Goal: Browse casually

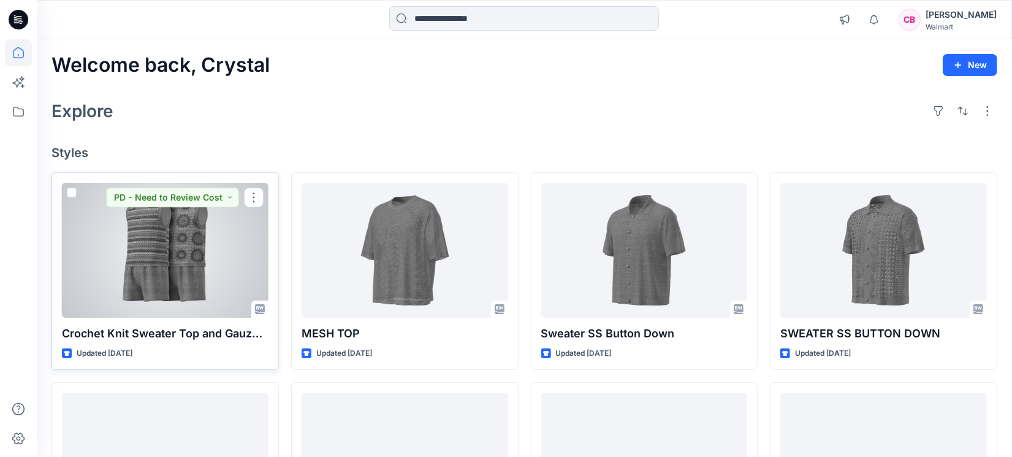
click at [170, 234] on div at bounding box center [165, 250] width 207 height 135
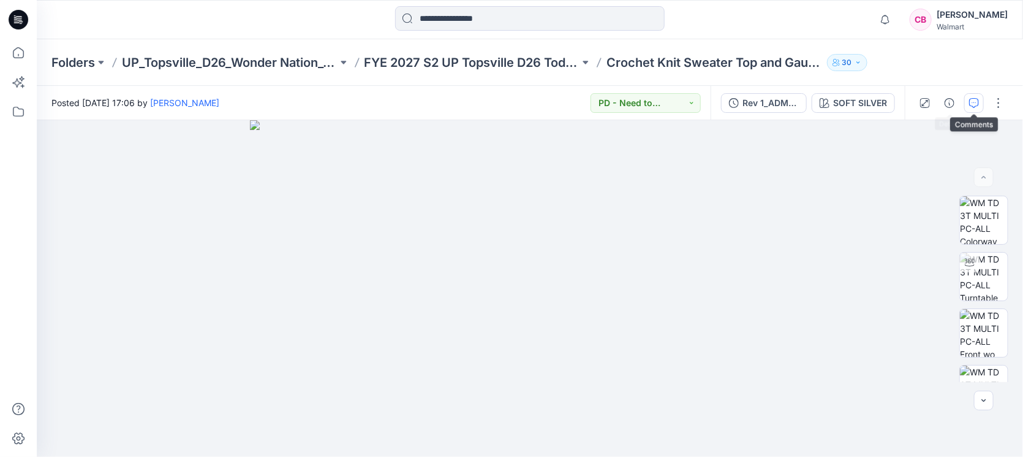
click at [972, 100] on icon "button" at bounding box center [974, 103] width 10 height 10
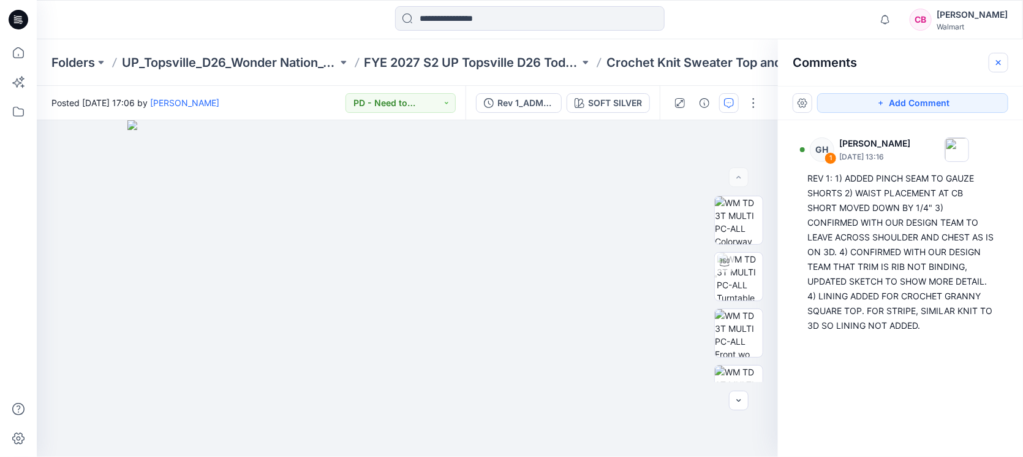
click at [999, 59] on icon "button" at bounding box center [999, 63] width 10 height 10
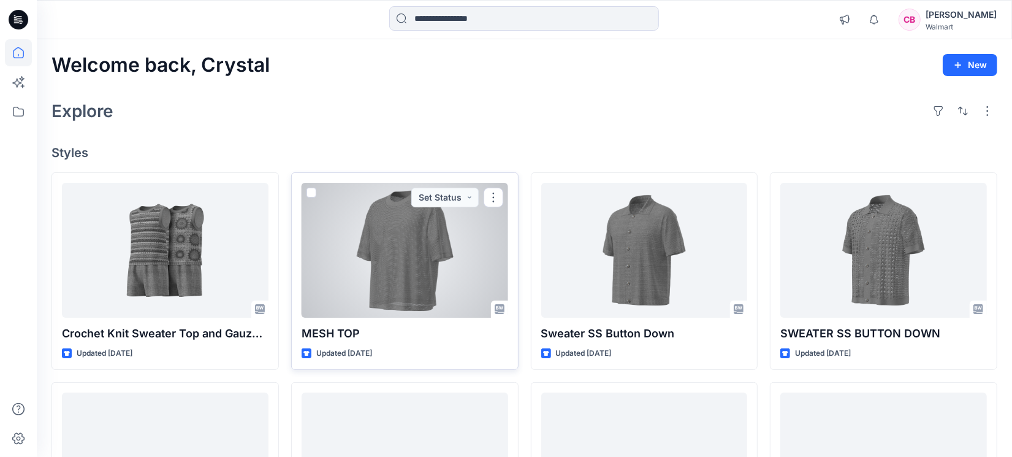
click at [362, 249] on div at bounding box center [404, 250] width 207 height 135
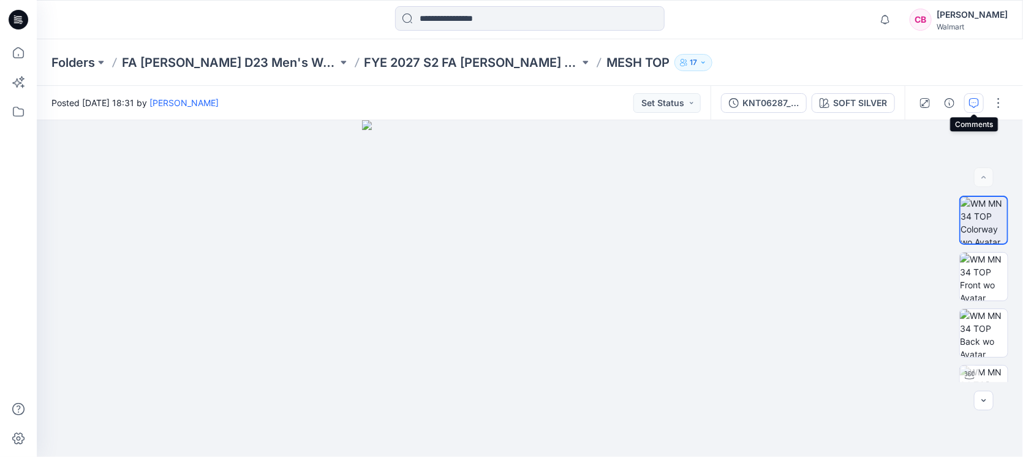
click at [979, 103] on icon "button" at bounding box center [974, 103] width 10 height 10
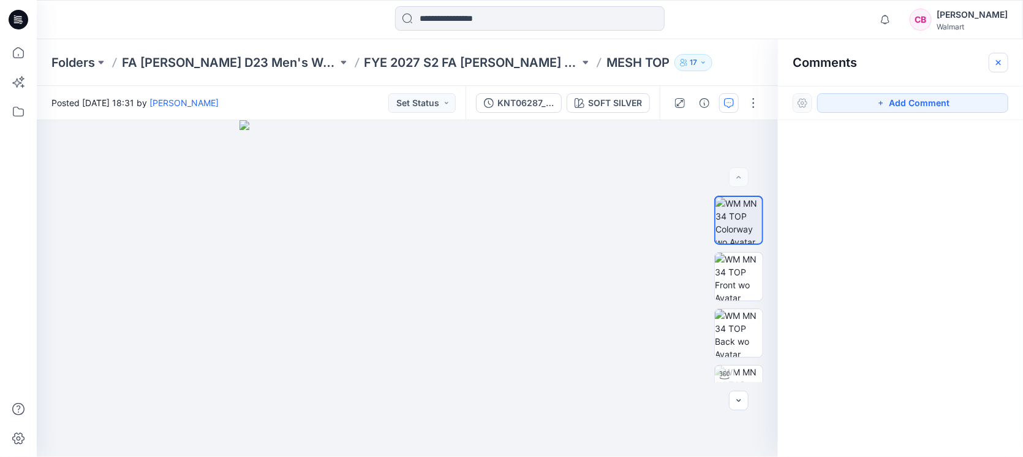
click at [995, 63] on icon "button" at bounding box center [999, 63] width 10 height 10
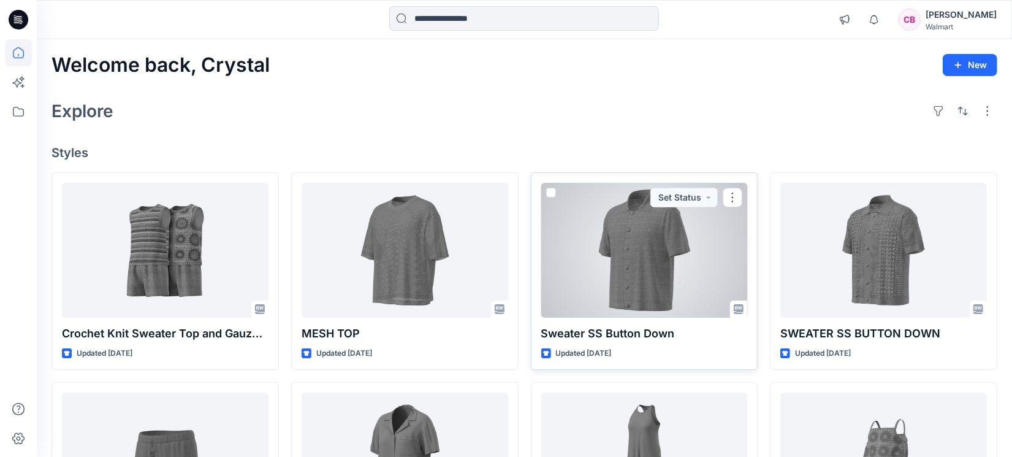
click at [641, 237] on div at bounding box center [644, 250] width 207 height 135
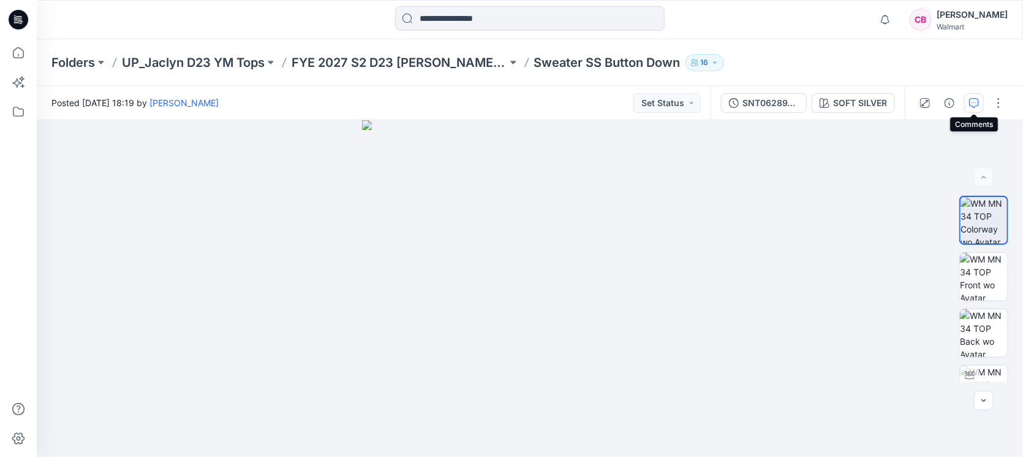
click at [977, 103] on icon "button" at bounding box center [974, 103] width 10 height 10
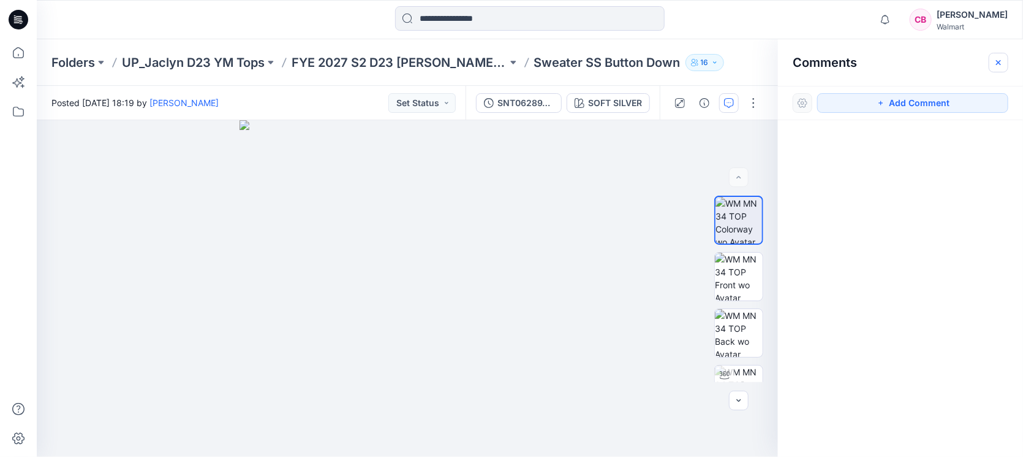
click at [995, 66] on icon "button" at bounding box center [999, 63] width 10 height 10
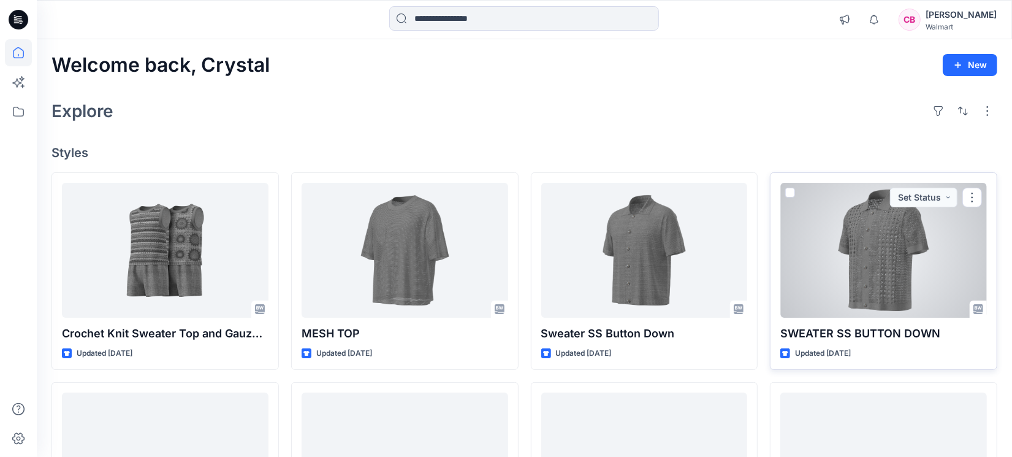
click at [852, 251] on div at bounding box center [883, 250] width 207 height 135
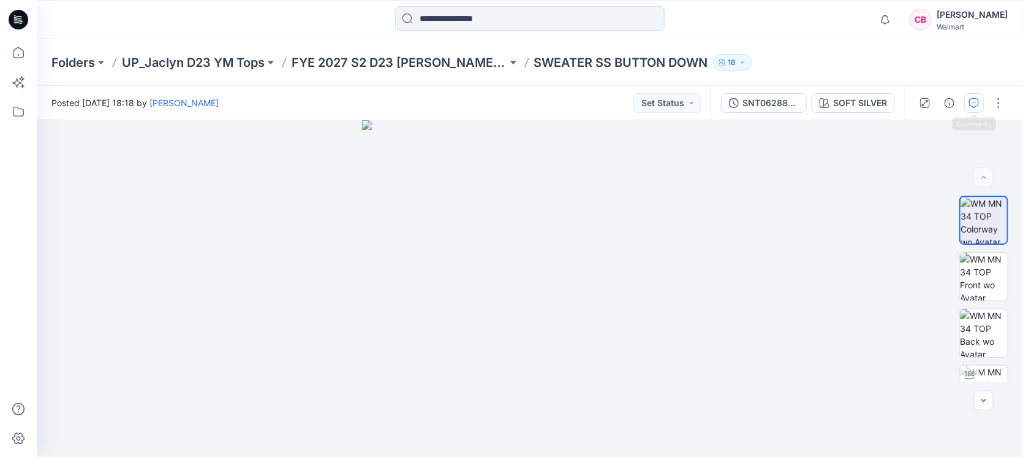
click at [981, 104] on button "button" at bounding box center [975, 103] width 20 height 20
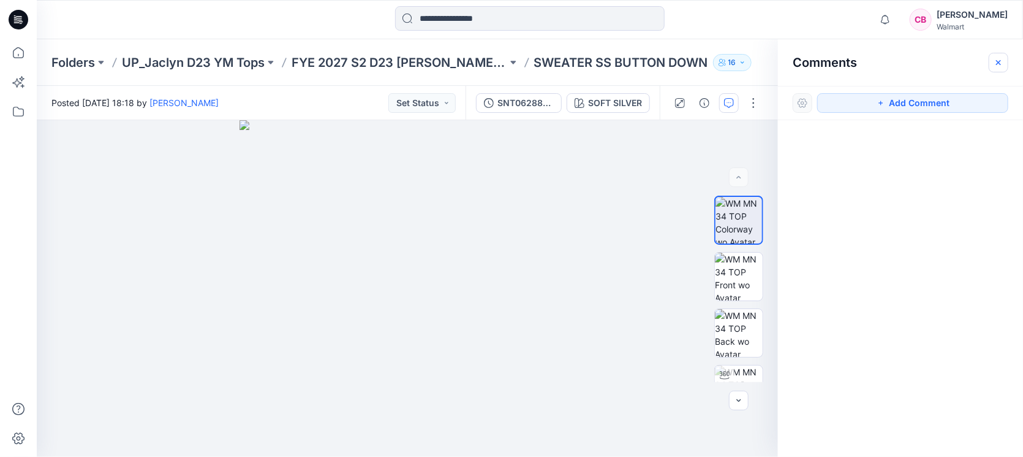
click at [999, 64] on icon "button" at bounding box center [999, 63] width 10 height 10
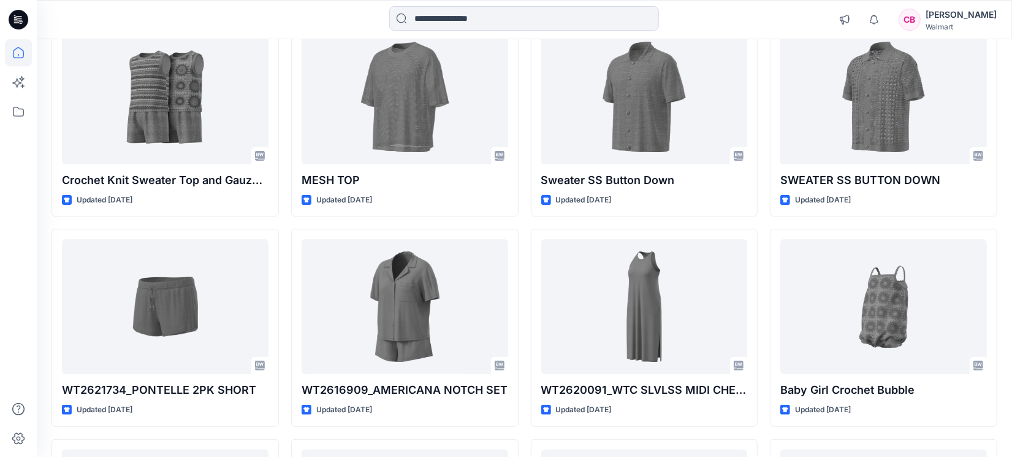
scroll to position [229, 0]
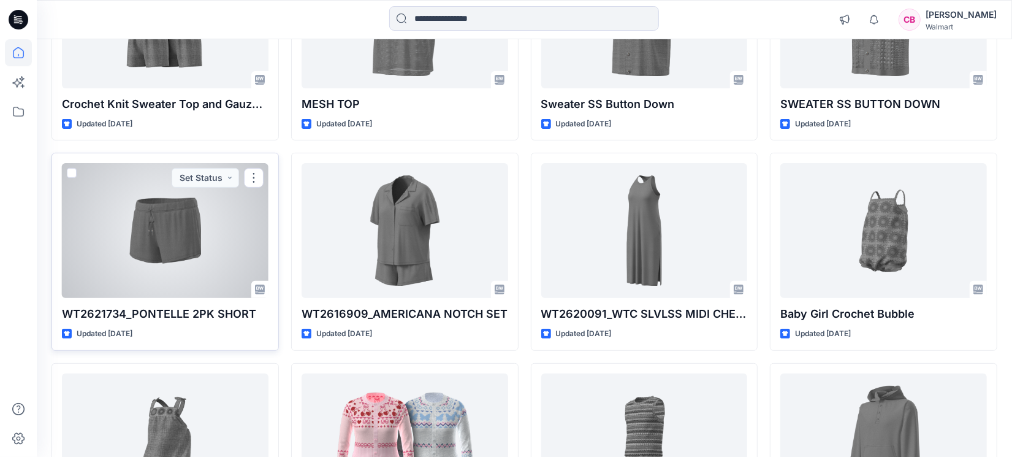
click at [187, 237] on div at bounding box center [165, 230] width 207 height 135
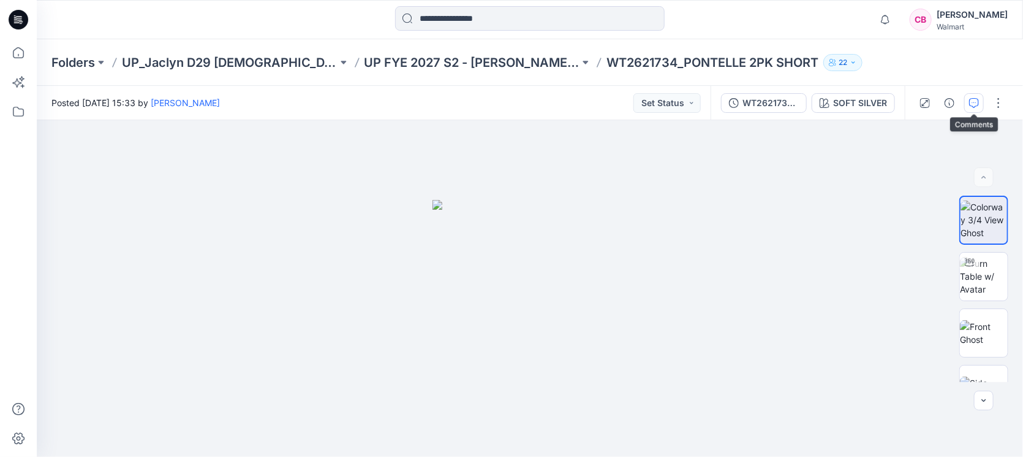
click at [973, 94] on button "button" at bounding box center [975, 103] width 20 height 20
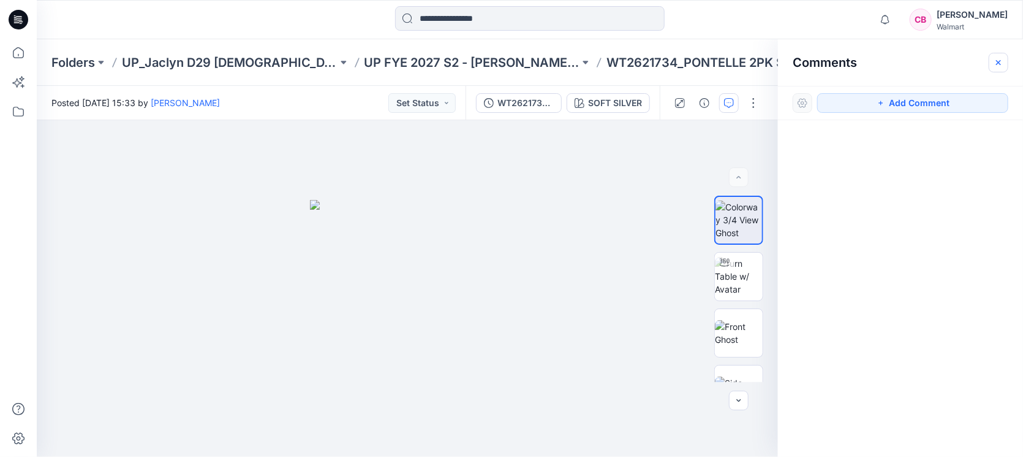
click at [998, 64] on icon "button" at bounding box center [999, 63] width 10 height 10
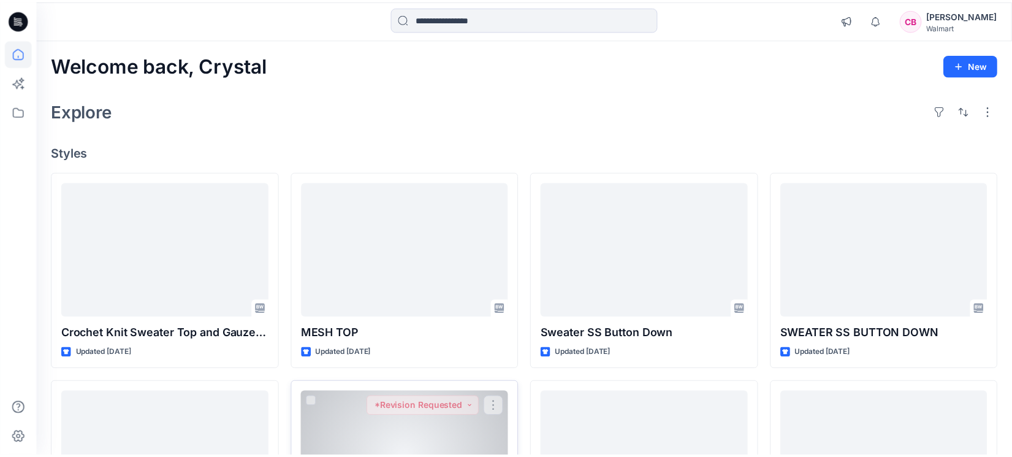
scroll to position [229, 0]
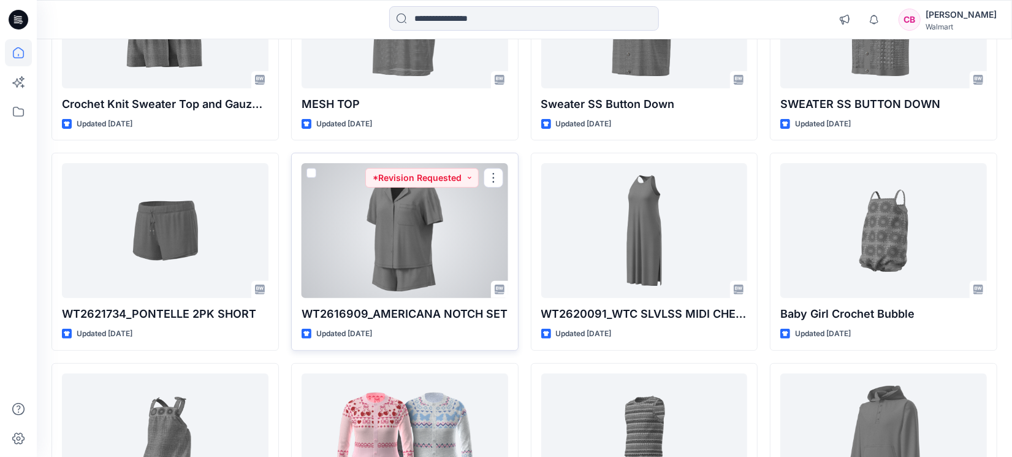
click at [389, 244] on div at bounding box center [404, 230] width 207 height 135
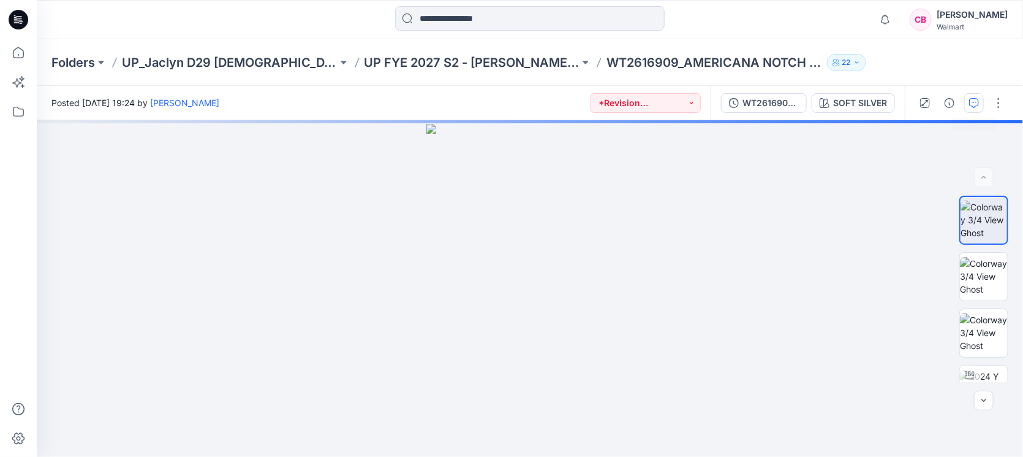
click at [974, 102] on icon "button" at bounding box center [974, 103] width 10 height 10
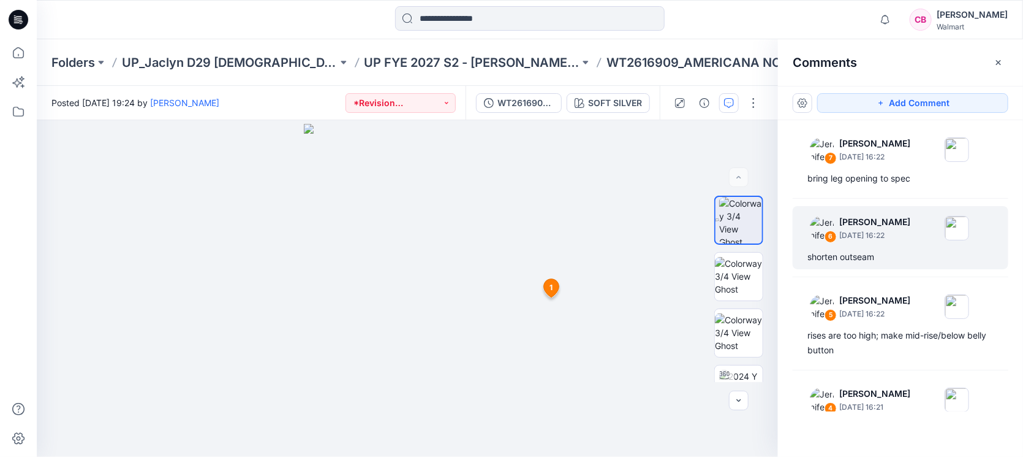
scroll to position [286, 0]
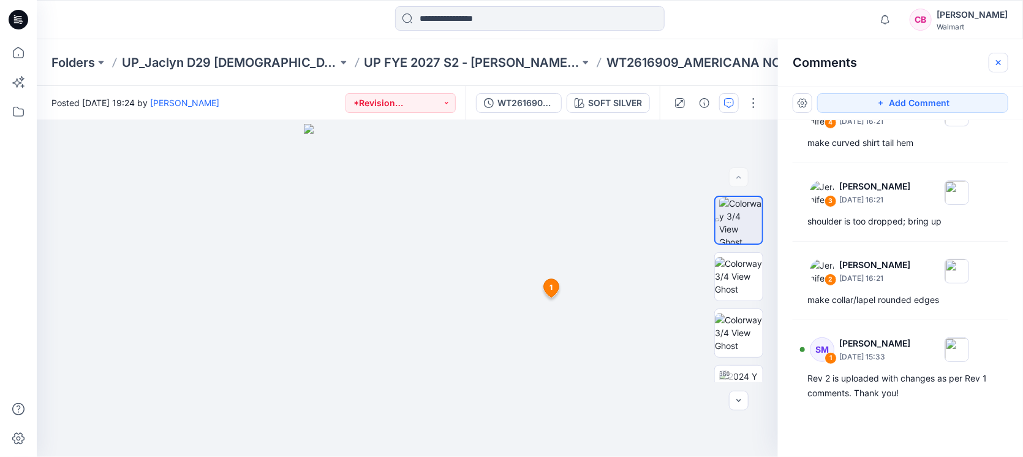
click at [1006, 61] on button "button" at bounding box center [999, 63] width 20 height 20
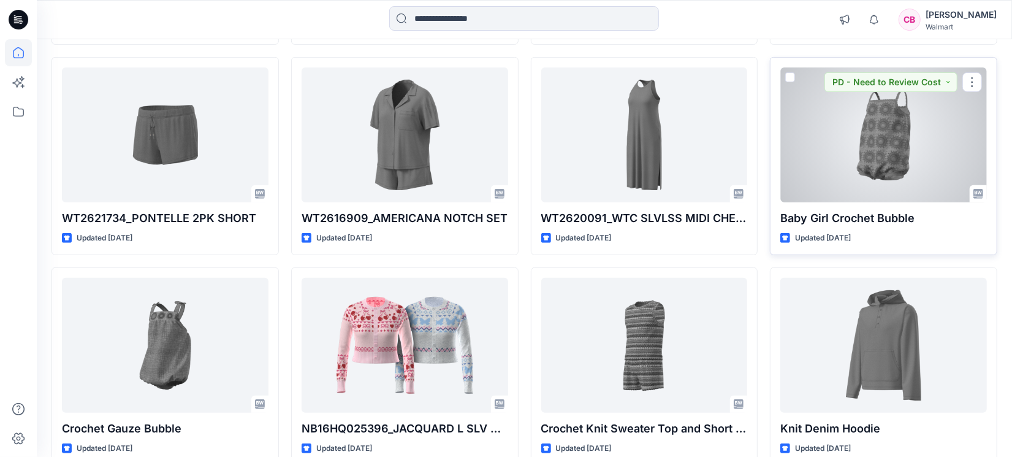
scroll to position [391, 0]
